Goal: Task Accomplishment & Management: Manage account settings

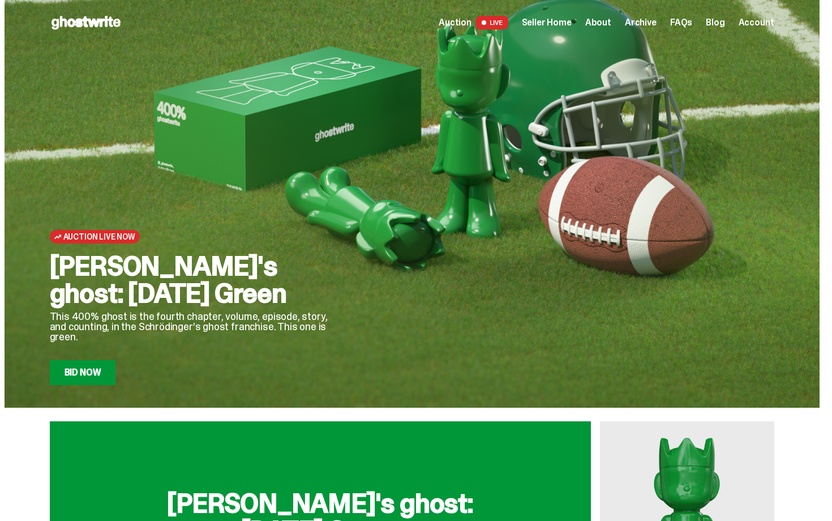
click at [566, 16] on div "Auction LIVE Seller Home About Archive FAQs Blog Account" at bounding box center [606, 23] width 335 height 14
click at [566, 22] on span "Seller Home" at bounding box center [547, 22] width 50 height 9
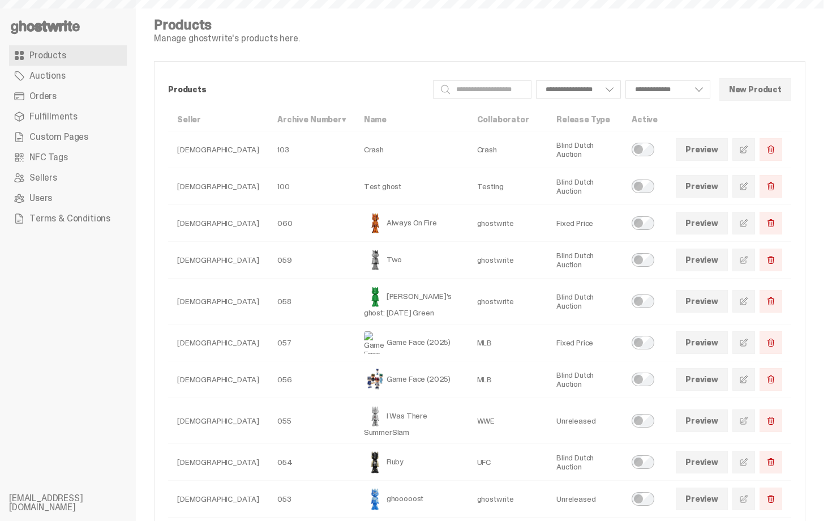
click at [53, 99] on span "Orders" at bounding box center [42, 96] width 27 height 9
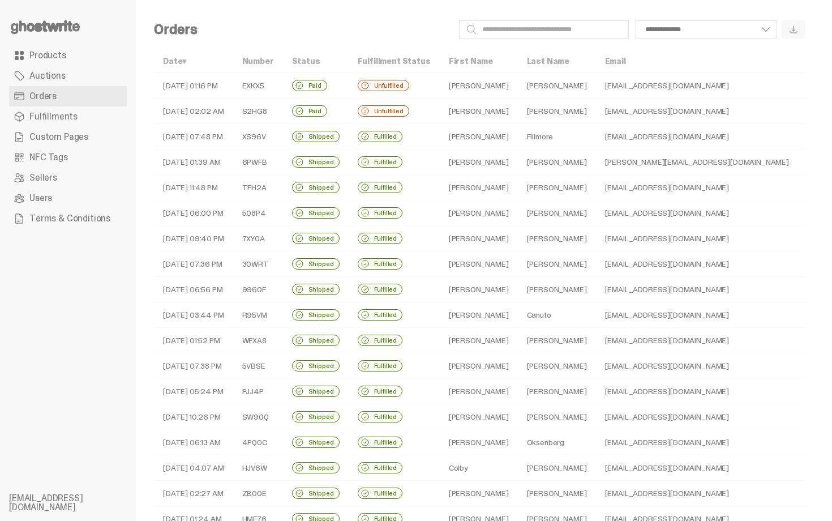
click at [656, 79] on td "[EMAIL_ADDRESS][DOMAIN_NAME]" at bounding box center [697, 85] width 202 height 25
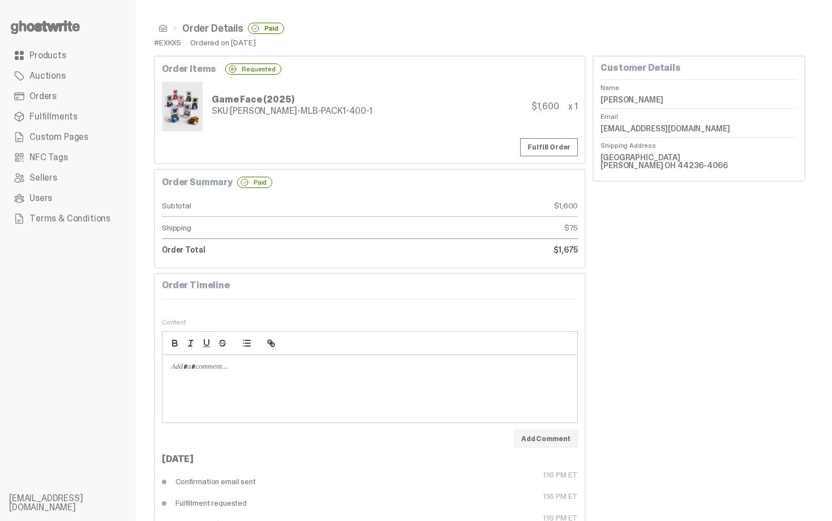
click at [461, 87] on div "Game Face (2025) SKU: [PERSON_NAME]-MLB-PACK1-400-1 $1,600 x 1" at bounding box center [370, 107] width 416 height 50
click at [76, 95] on link "Orders" at bounding box center [68, 96] width 118 height 20
